Goal: Task Accomplishment & Management: Use online tool/utility

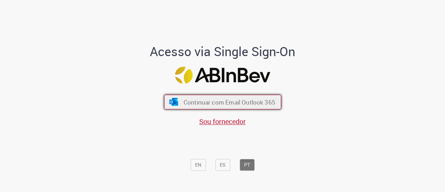
click at [223, 95] on button "Continuar com Email Outlook 365" at bounding box center [222, 102] width 117 height 15
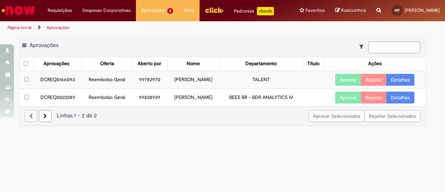
click at [396, 79] on link "Detalhes" at bounding box center [401, 80] width 28 height 12
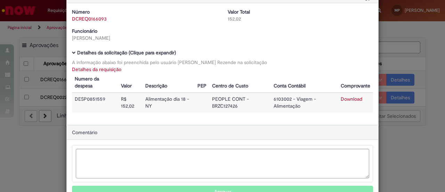
scroll to position [56, 0]
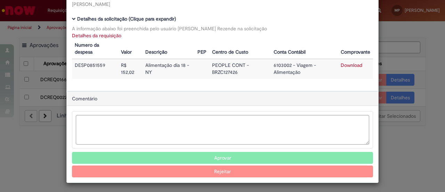
click at [235, 154] on button "Aprovar" at bounding box center [222, 158] width 301 height 12
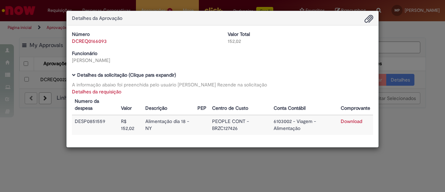
click at [48, 156] on div "Detalhes da Aprovação Número DCREQ0166093 Valor Total 152,02 Funcionário Herena…" at bounding box center [222, 96] width 445 height 192
